Goal: Book appointment/travel/reservation

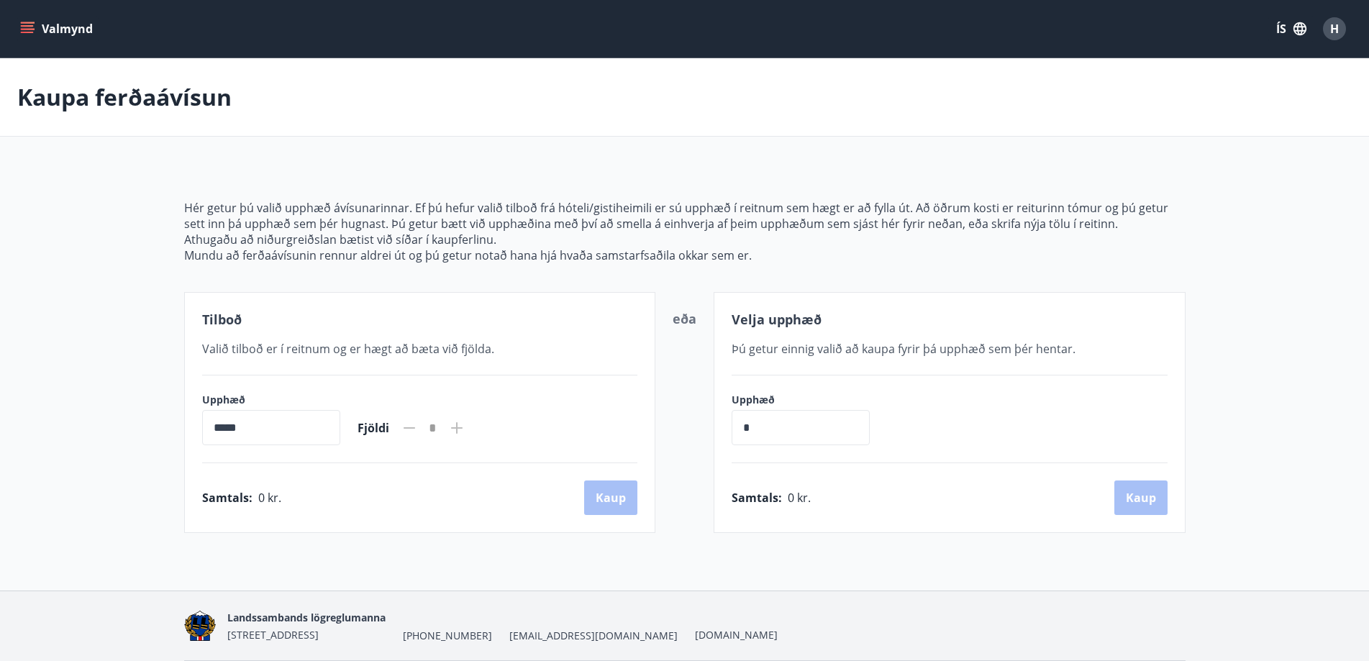
click at [36, 29] on button "Valmynd" at bounding box center [57, 29] width 81 height 26
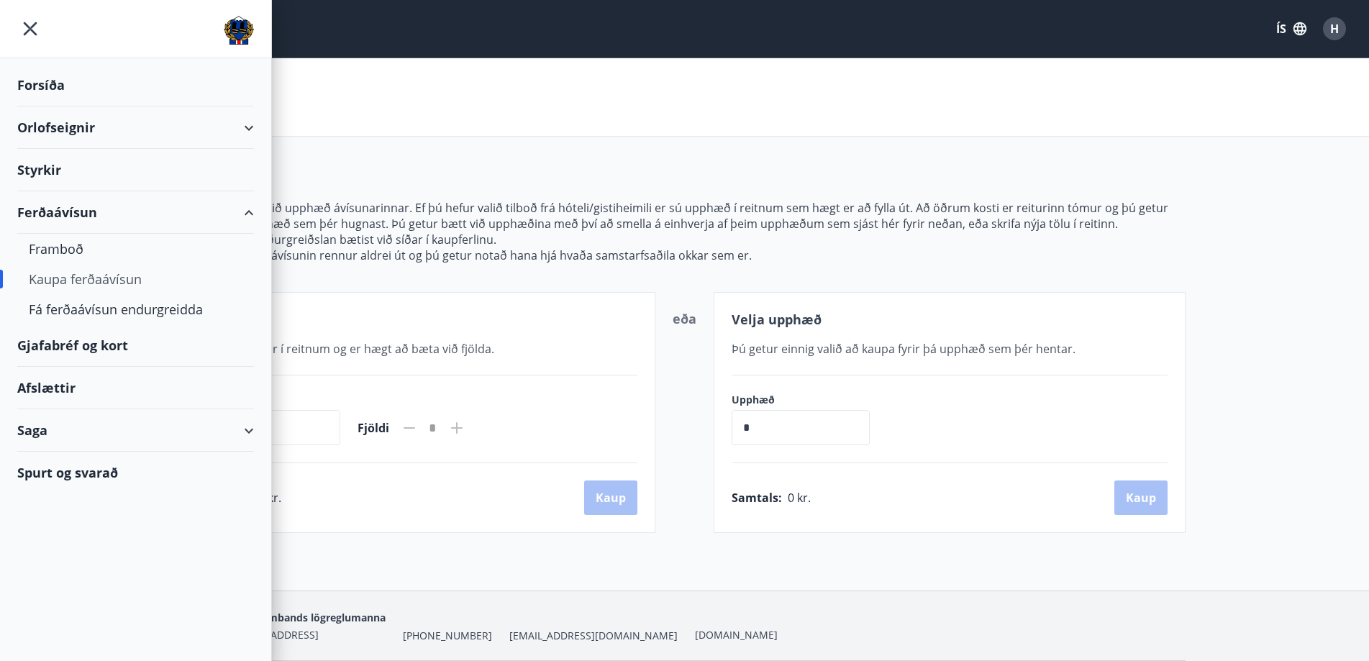
click at [231, 132] on div "Orlofseignir" at bounding box center [135, 127] width 237 height 42
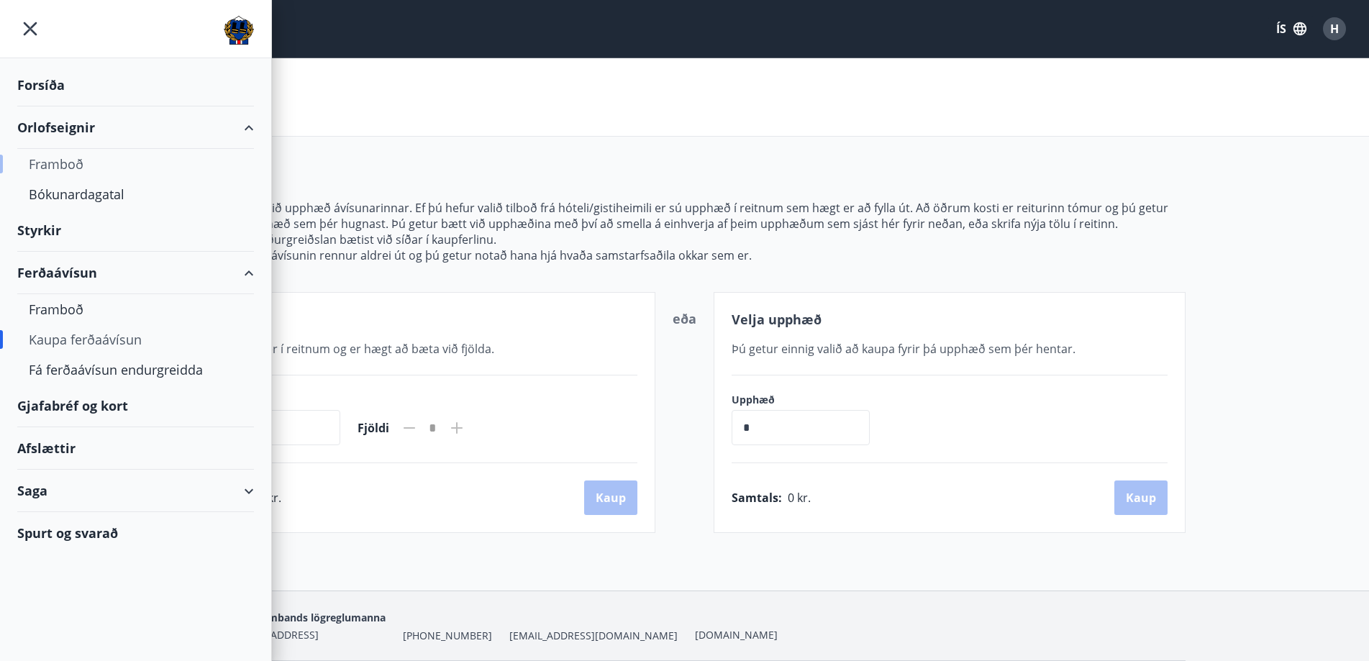
click at [72, 160] on div "Framboð" at bounding box center [136, 164] width 214 height 30
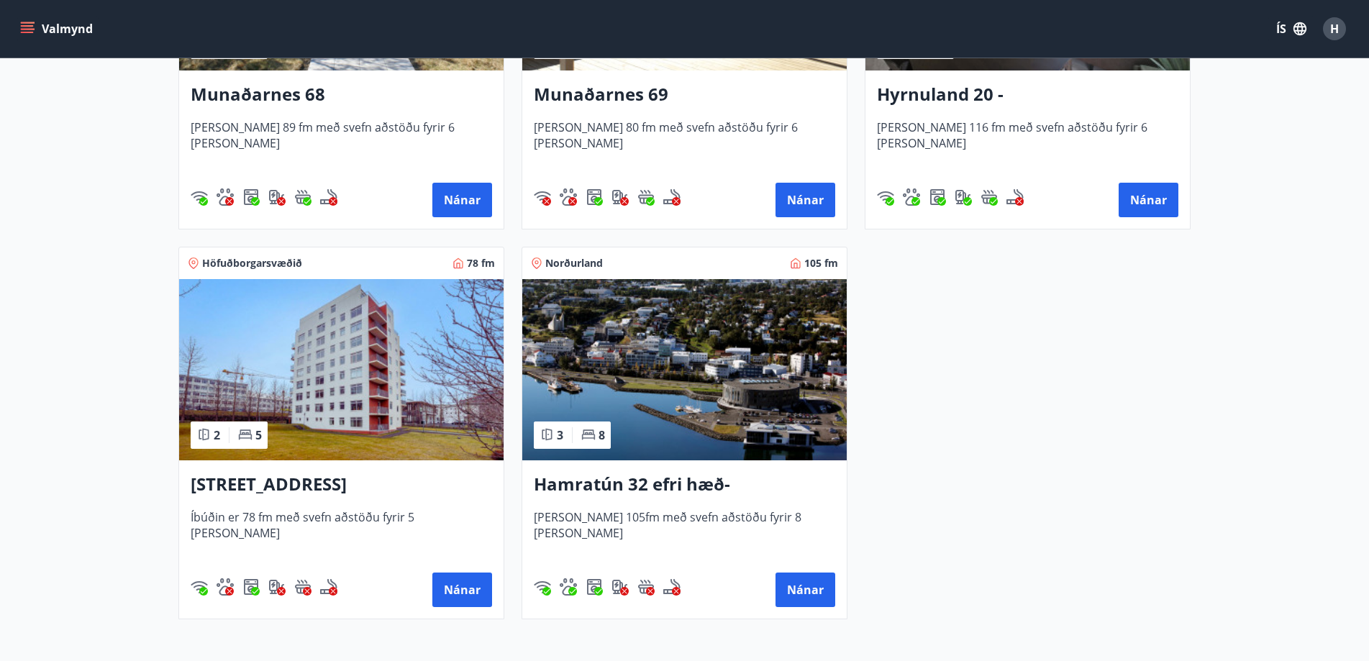
click at [687, 408] on img at bounding box center [684, 369] width 324 height 181
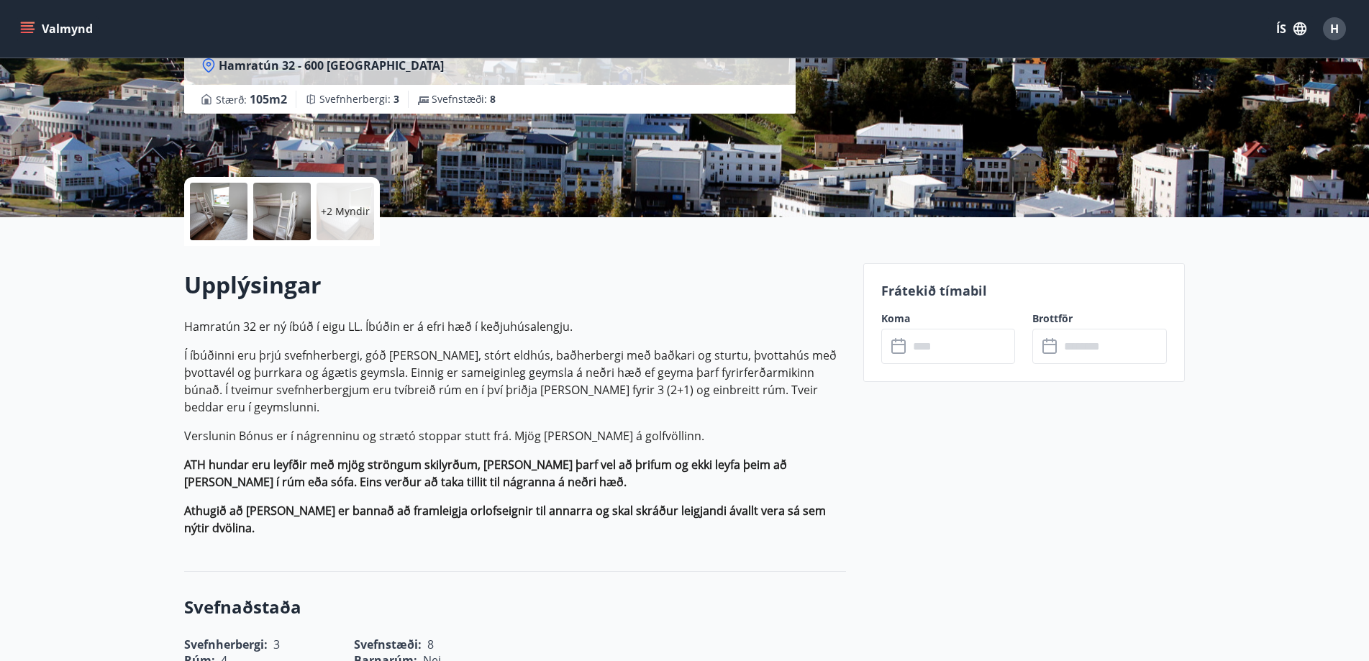
scroll to position [216, 0]
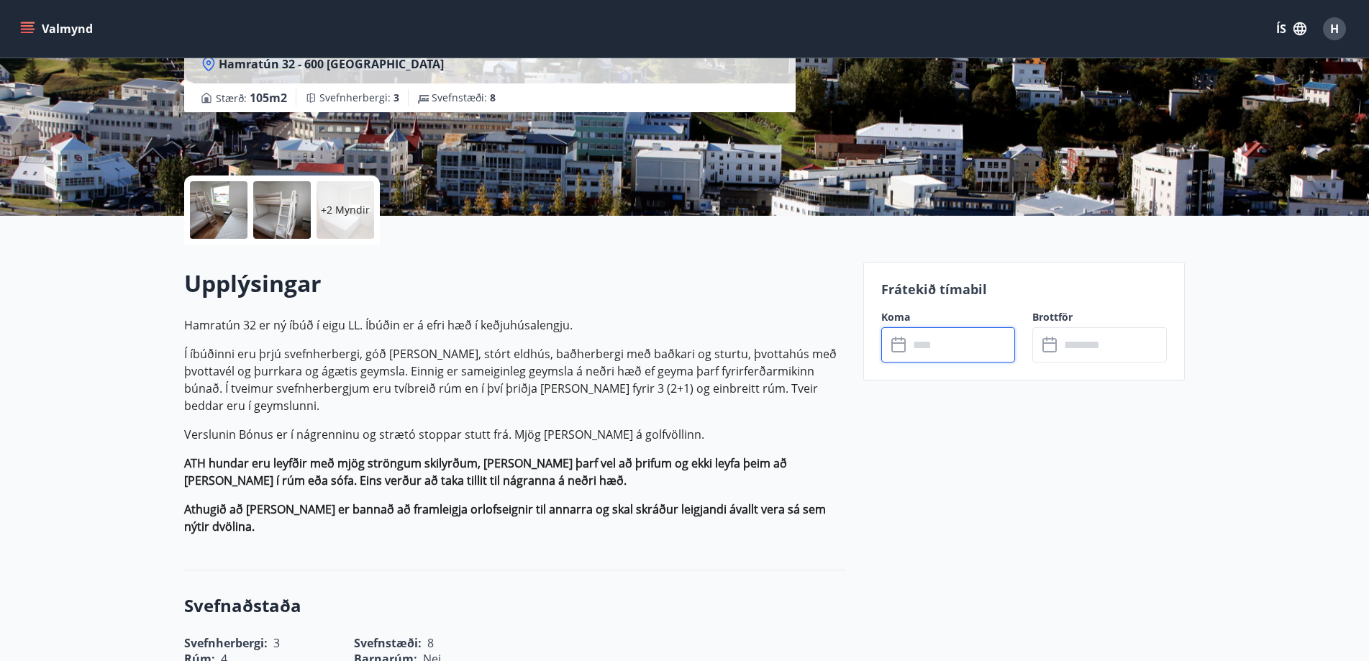
click at [939, 348] on input "text" at bounding box center [961, 344] width 107 height 35
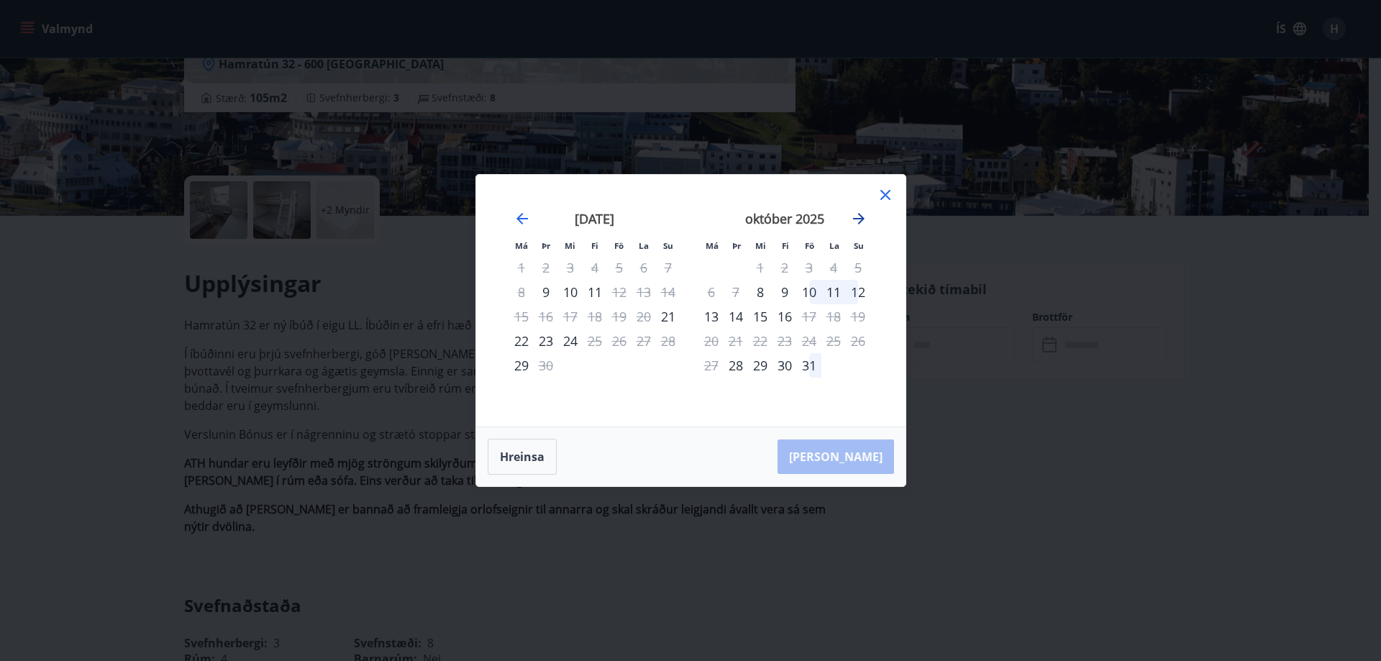
click at [857, 213] on icon "Move forward to switch to the next month." at bounding box center [858, 218] width 17 height 17
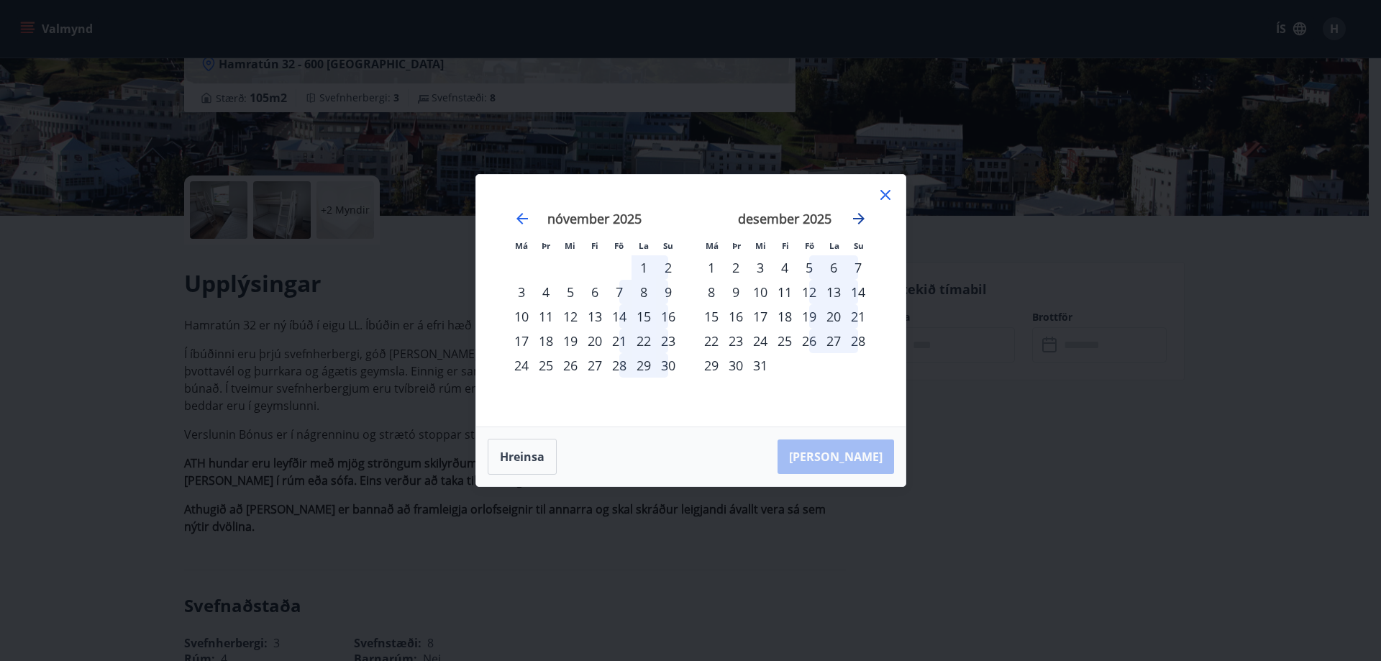
click at [857, 213] on icon "Move forward to switch to the next month." at bounding box center [858, 218] width 17 height 17
click at [889, 193] on icon at bounding box center [885, 194] width 17 height 17
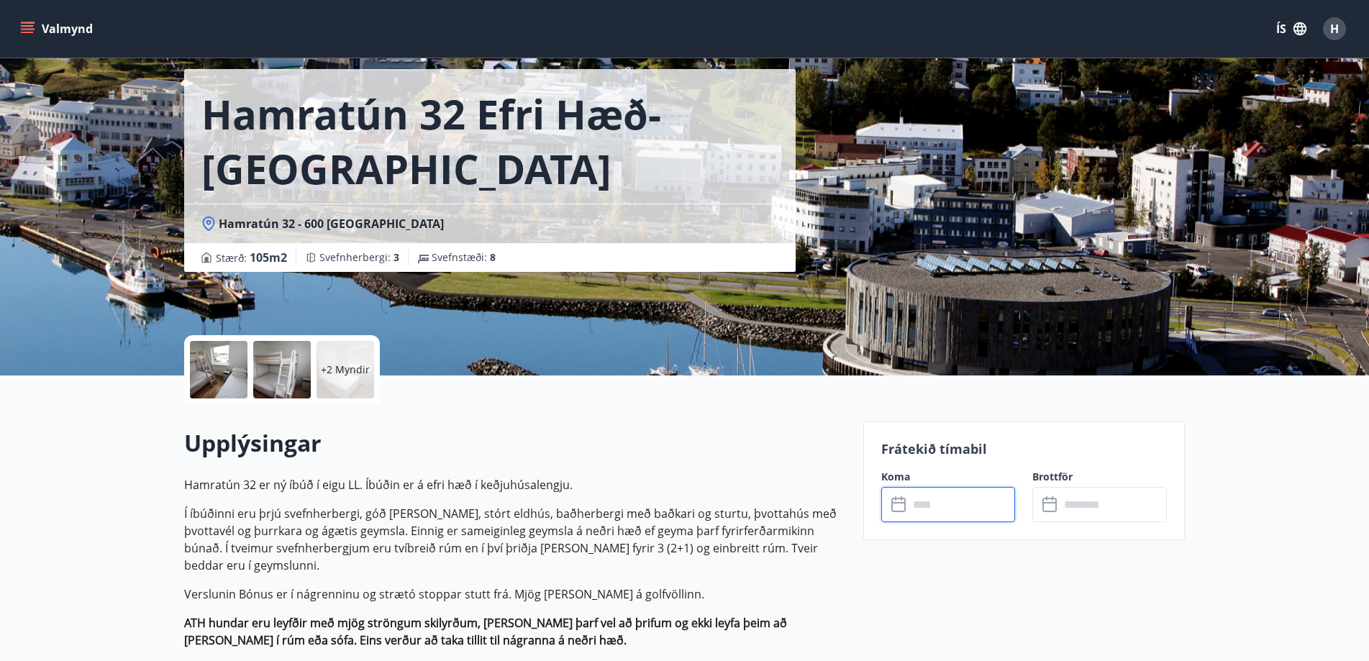
scroll to position [0, 0]
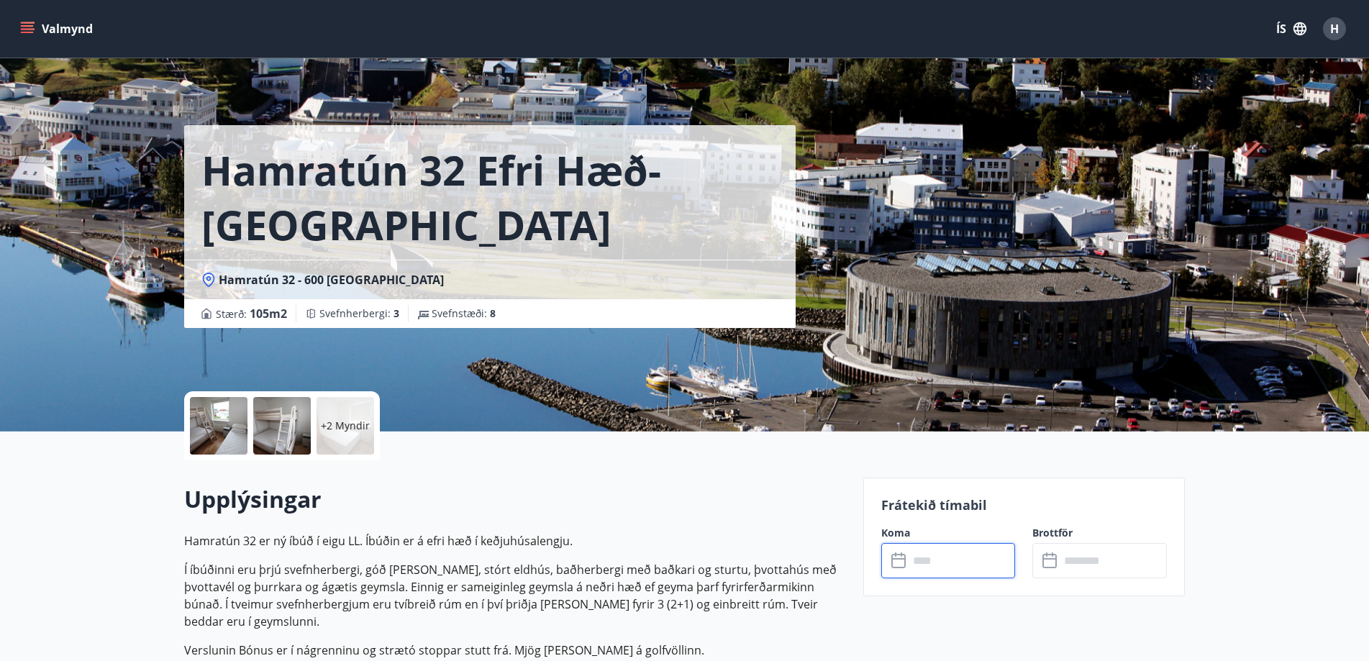
click at [969, 568] on input "text" at bounding box center [961, 560] width 107 height 35
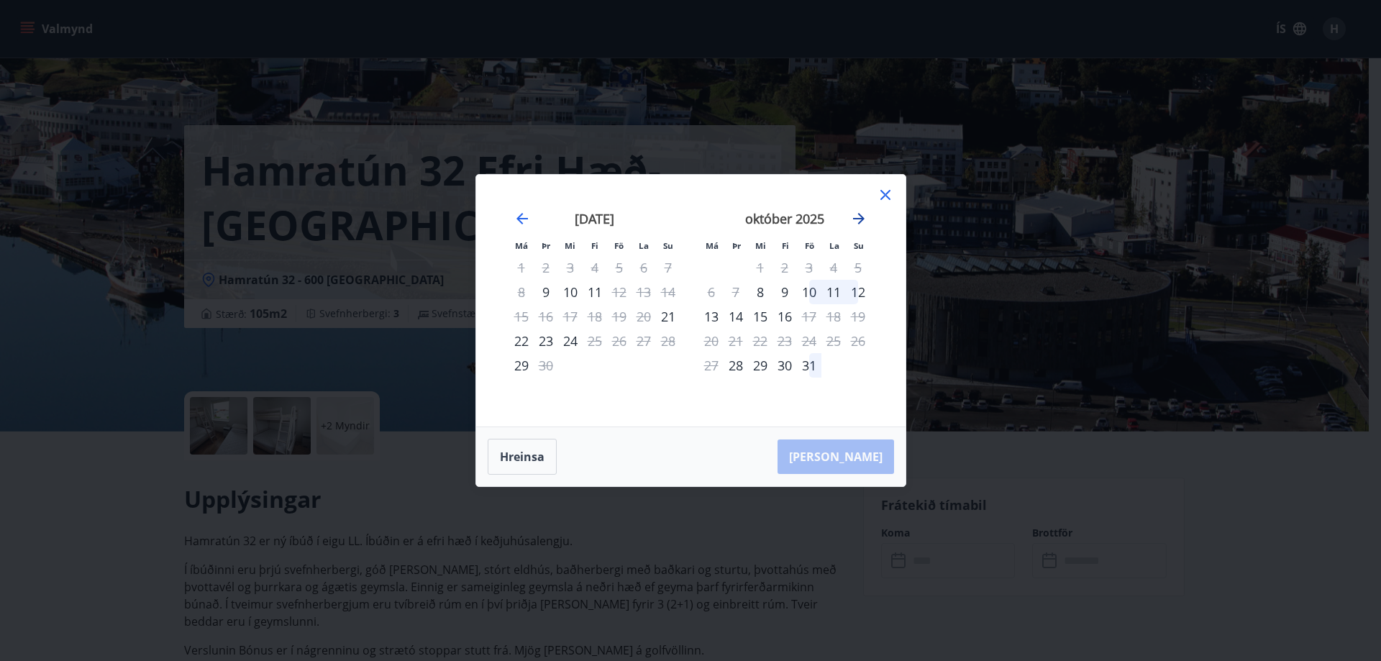
click at [857, 219] on icon "Move forward to switch to the next month." at bounding box center [859, 219] width 12 height 12
click at [858, 219] on icon "Move forward to switch to the next month." at bounding box center [859, 219] width 12 height 12
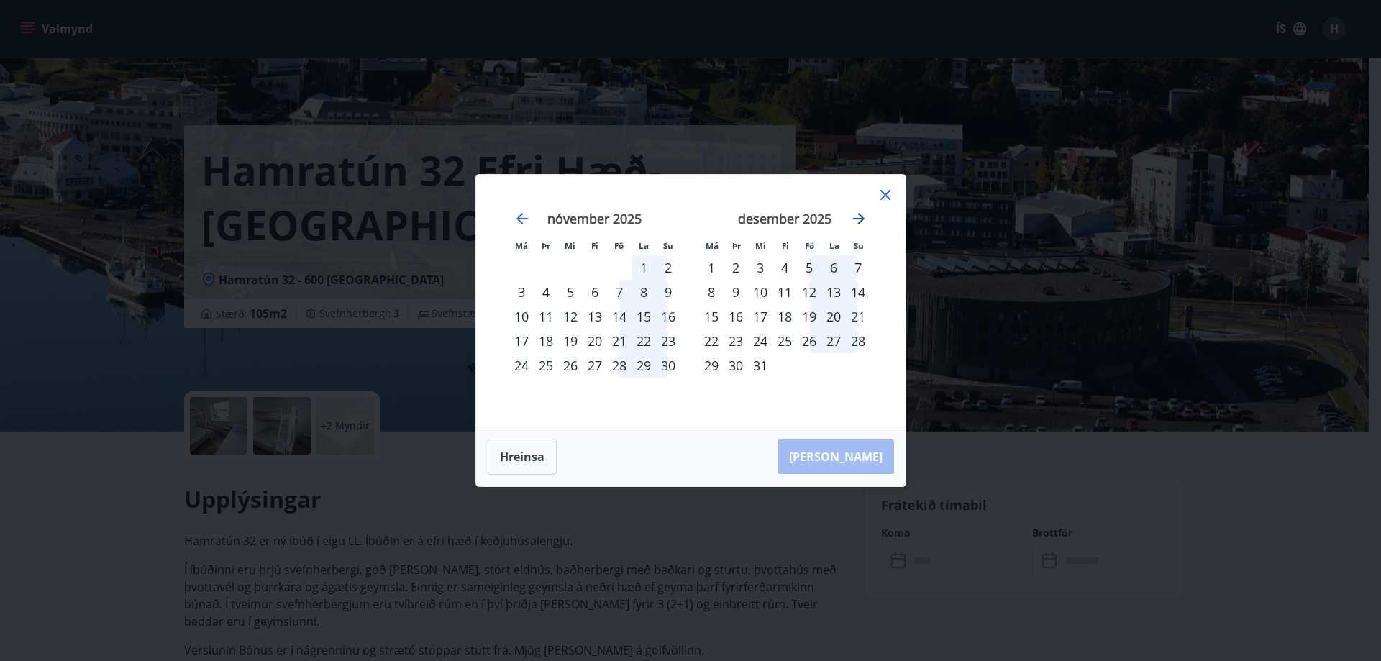
click at [860, 219] on icon "Move forward to switch to the next month." at bounding box center [859, 219] width 12 height 12
click at [864, 217] on icon "Move forward to switch to the next month." at bounding box center [858, 218] width 17 height 17
click at [864, 216] on icon "Move forward to switch to the next month." at bounding box center [858, 218] width 17 height 17
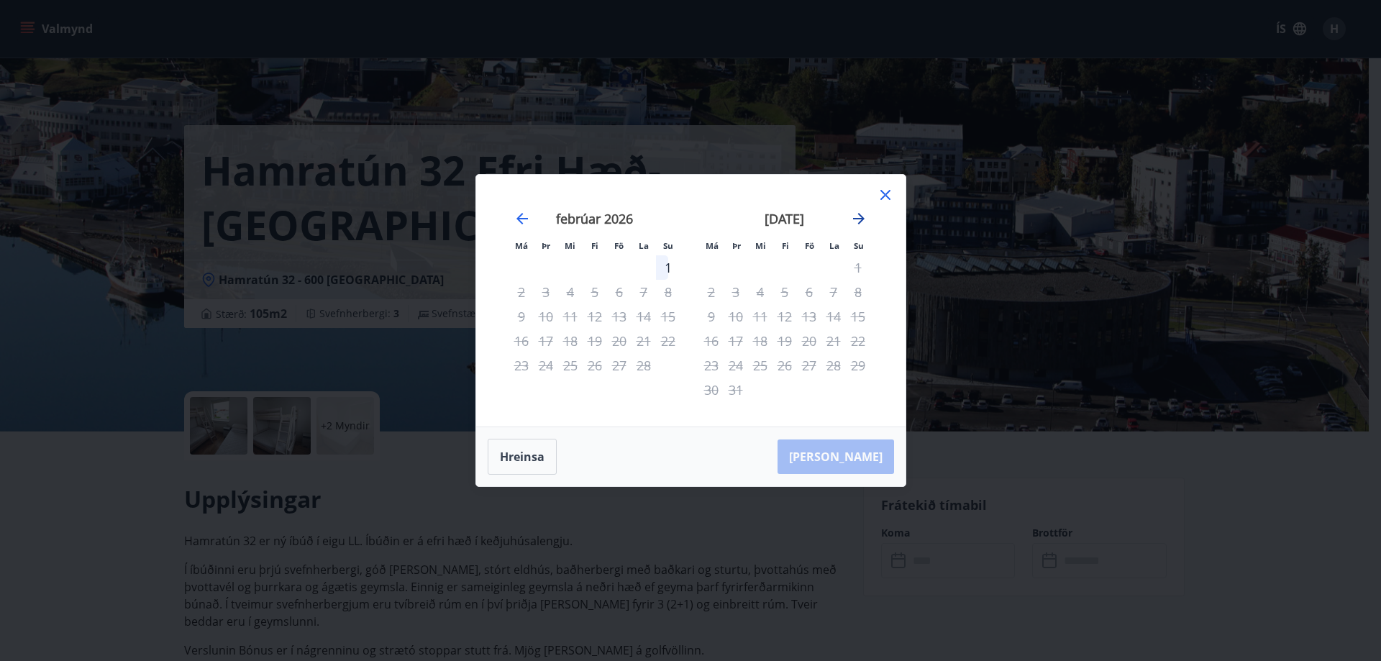
click at [861, 216] on icon "Move forward to switch to the next month." at bounding box center [859, 219] width 12 height 12
click at [40, 528] on div "Má Þr Mi Fi Fö La Su Má Þr Mi Fi Fö La [DEMOGRAPHIC_DATA] [DATE] 1 2 3 4 5 6 7 …" at bounding box center [690, 330] width 1381 height 661
